Goal: Information Seeking & Learning: Learn about a topic

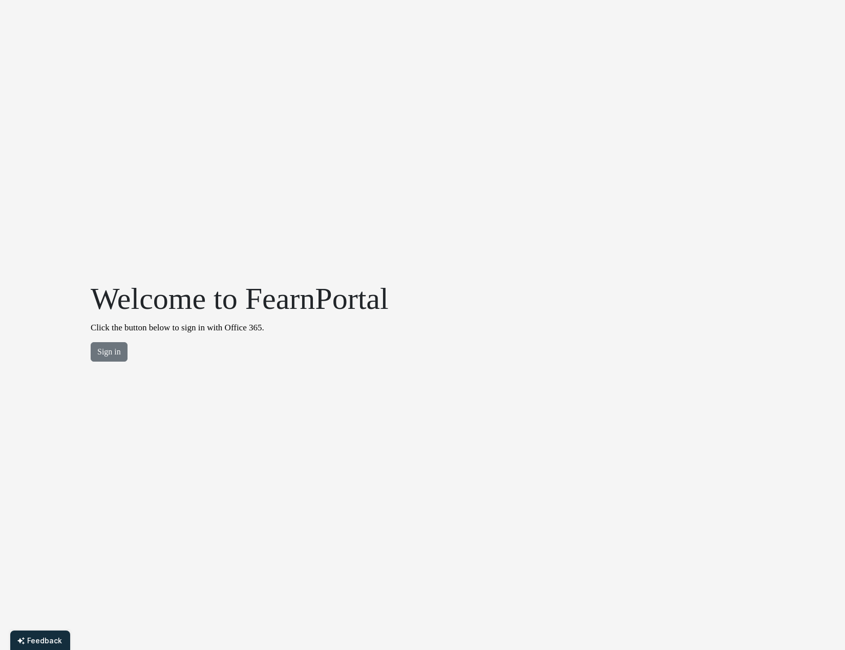
click at [599, 230] on div "Welcome to FearnPortal Click the button below to sign in with Office 365. Sign …" at bounding box center [423, 325] width 676 height 650
click at [107, 349] on button "Sign in" at bounding box center [109, 351] width 37 height 19
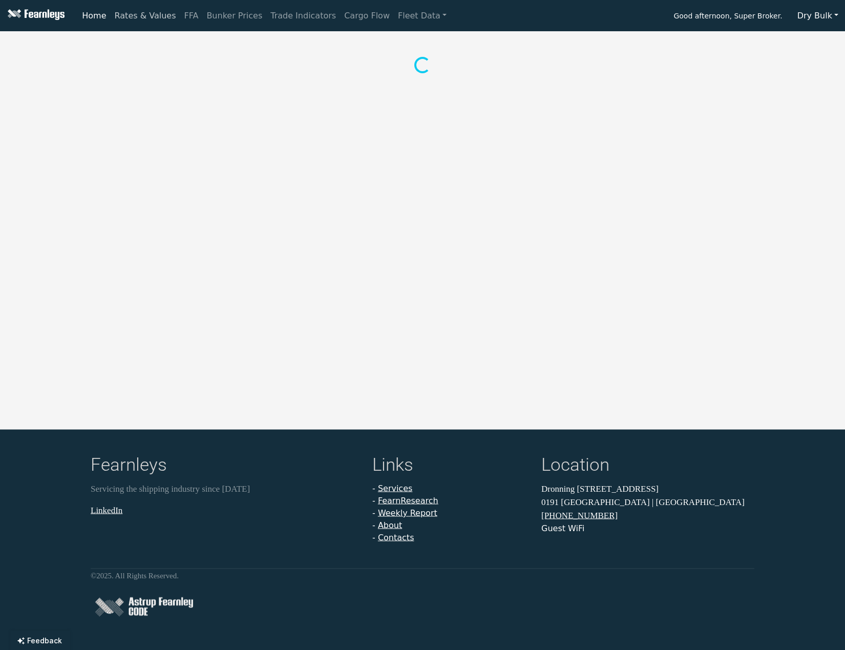
drag, startPoint x: 135, startPoint y: 16, endPoint x: 129, endPoint y: 24, distance: 9.8
click at [134, 16] on link "Rates & Values" at bounding box center [146, 16] width 70 height 20
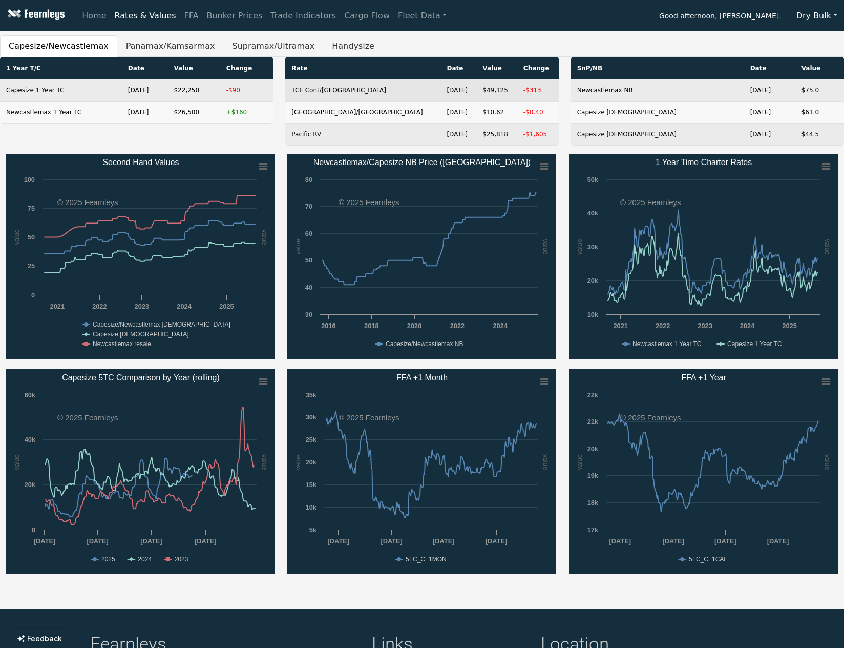
click at [380, 89] on td "TCE Cont/Far East" at bounding box center [362, 90] width 155 height 22
